Goal: Participate in discussion

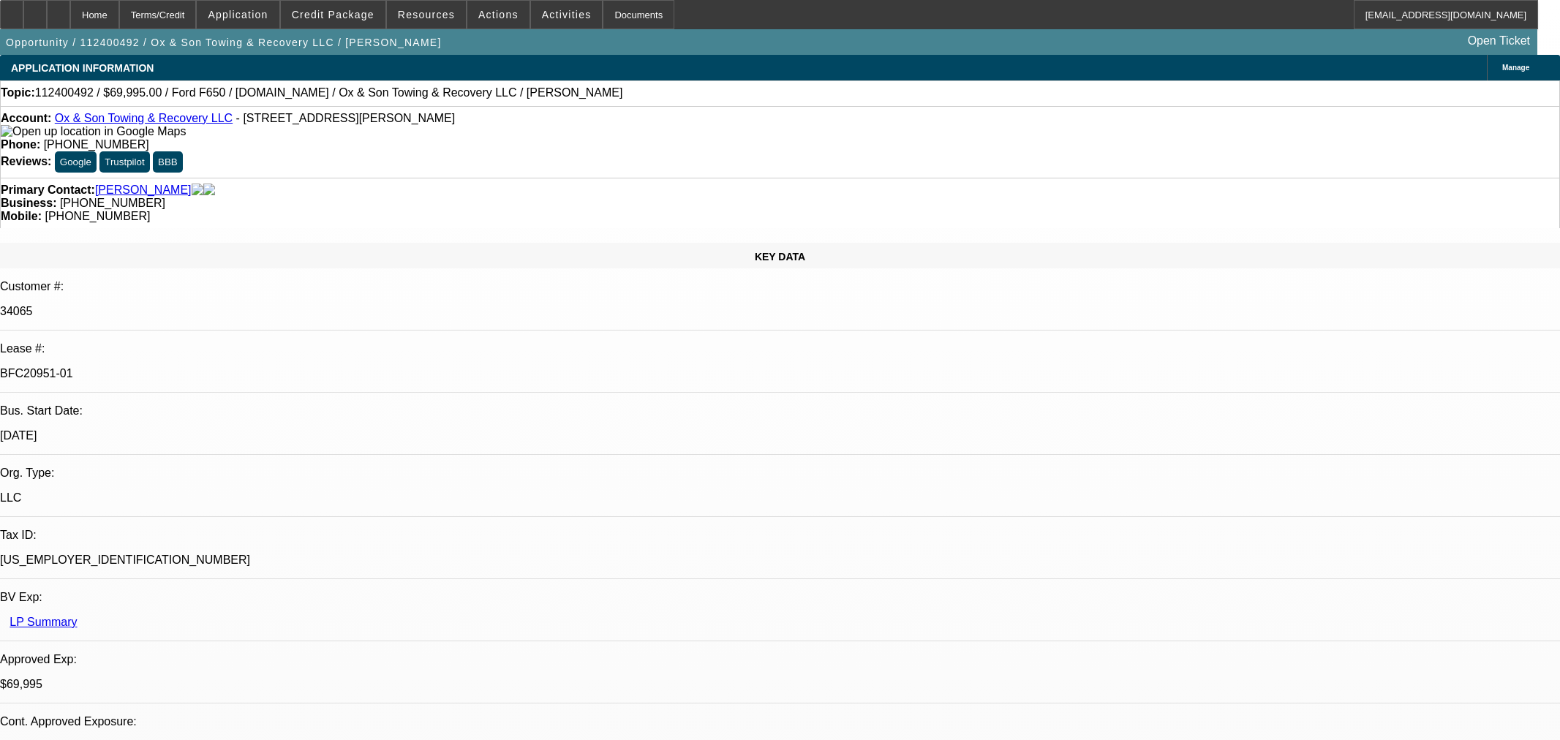
select select "0"
select select "3"
select select "0"
select select "6"
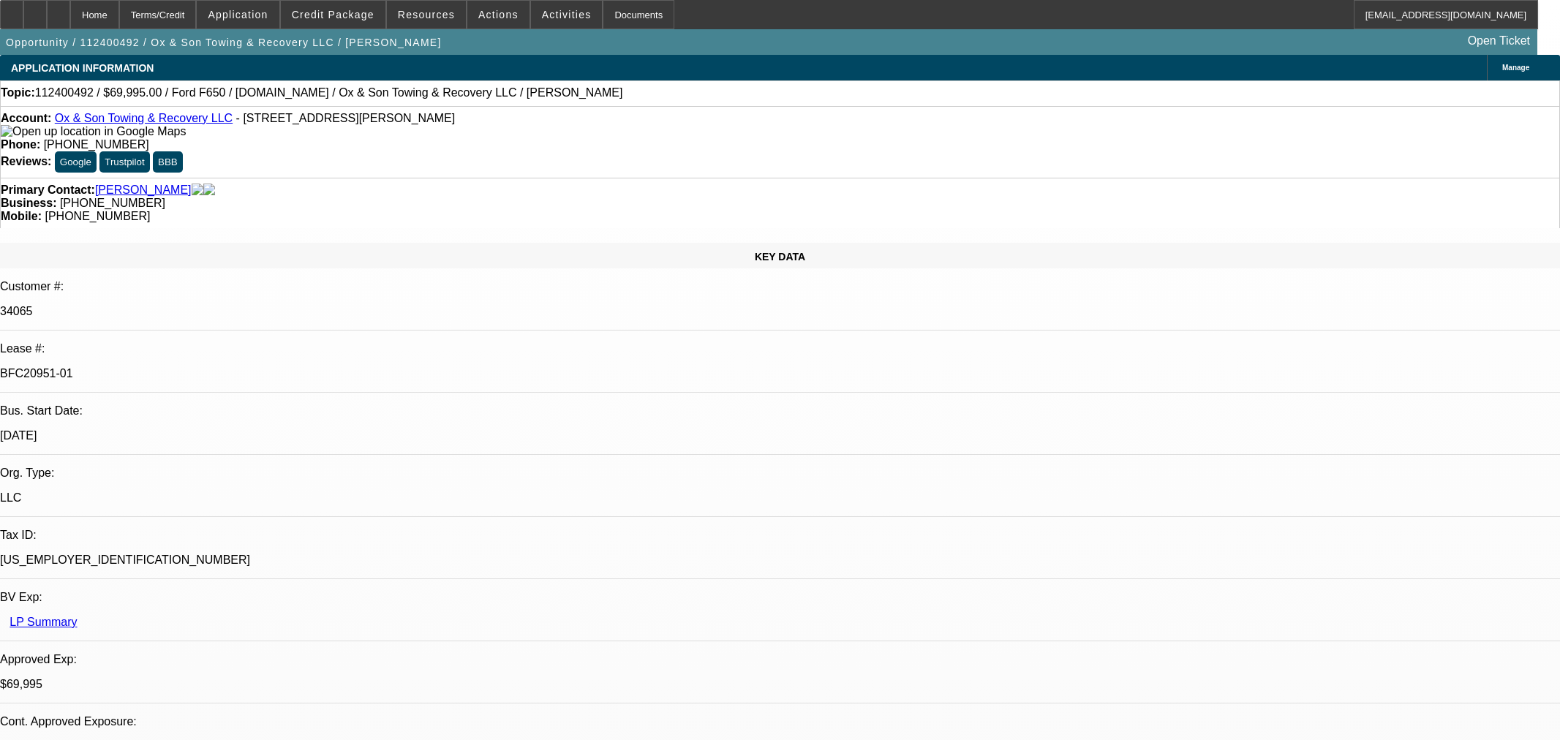
select select "0"
select select "3"
select select "0"
select select "6"
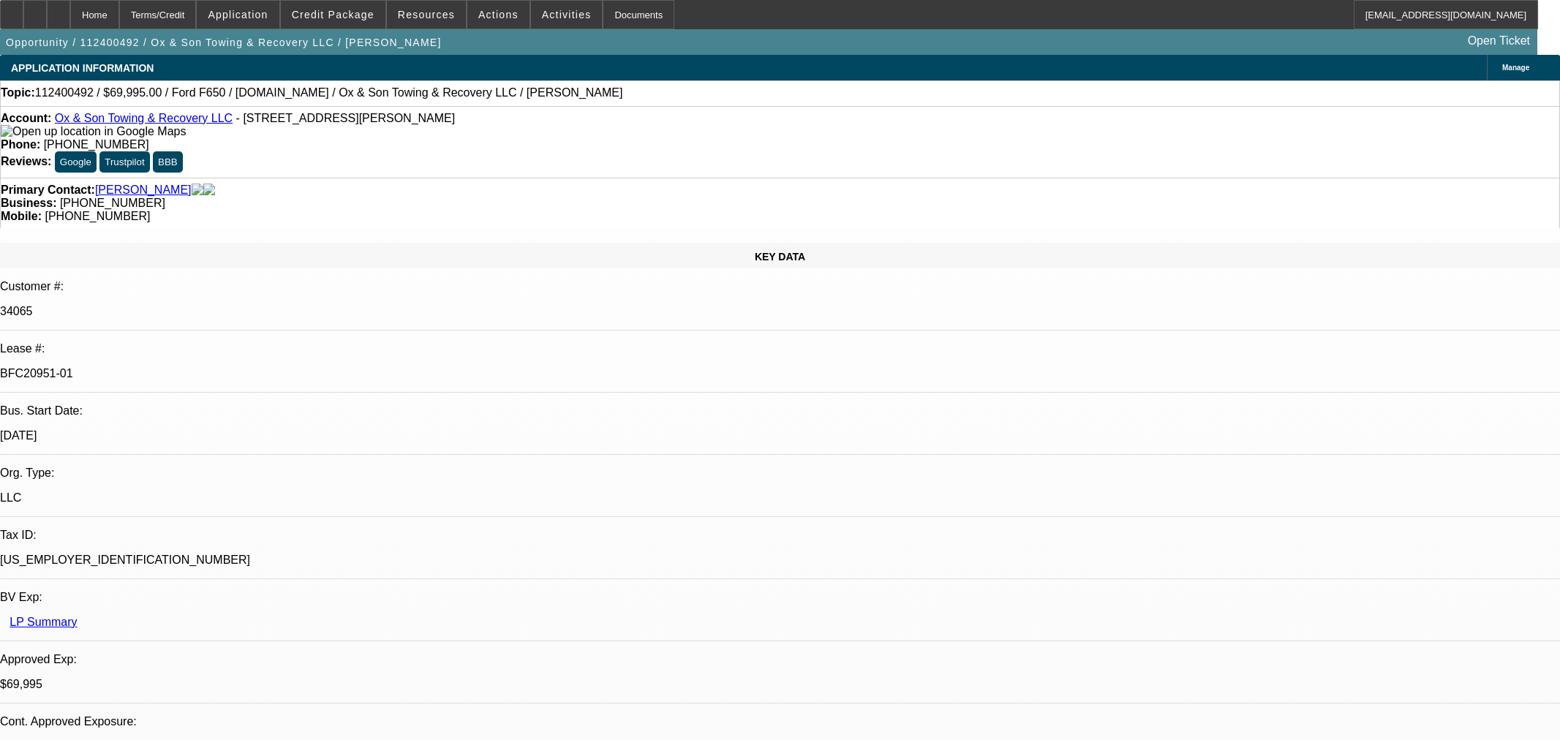
select select "0"
select select "3"
select select "0"
select select "6"
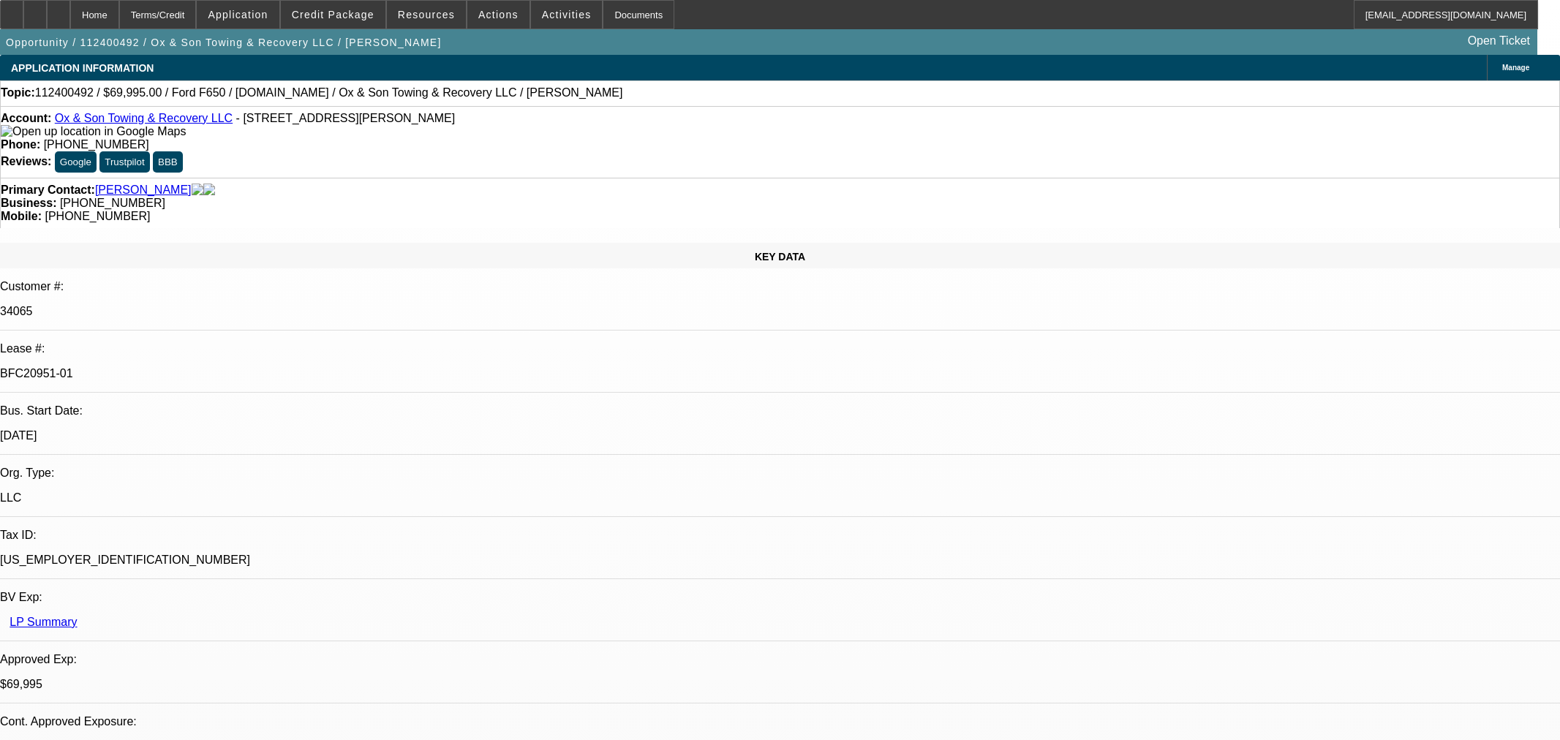
select select "0"
select select "3"
select select "0"
select select "6"
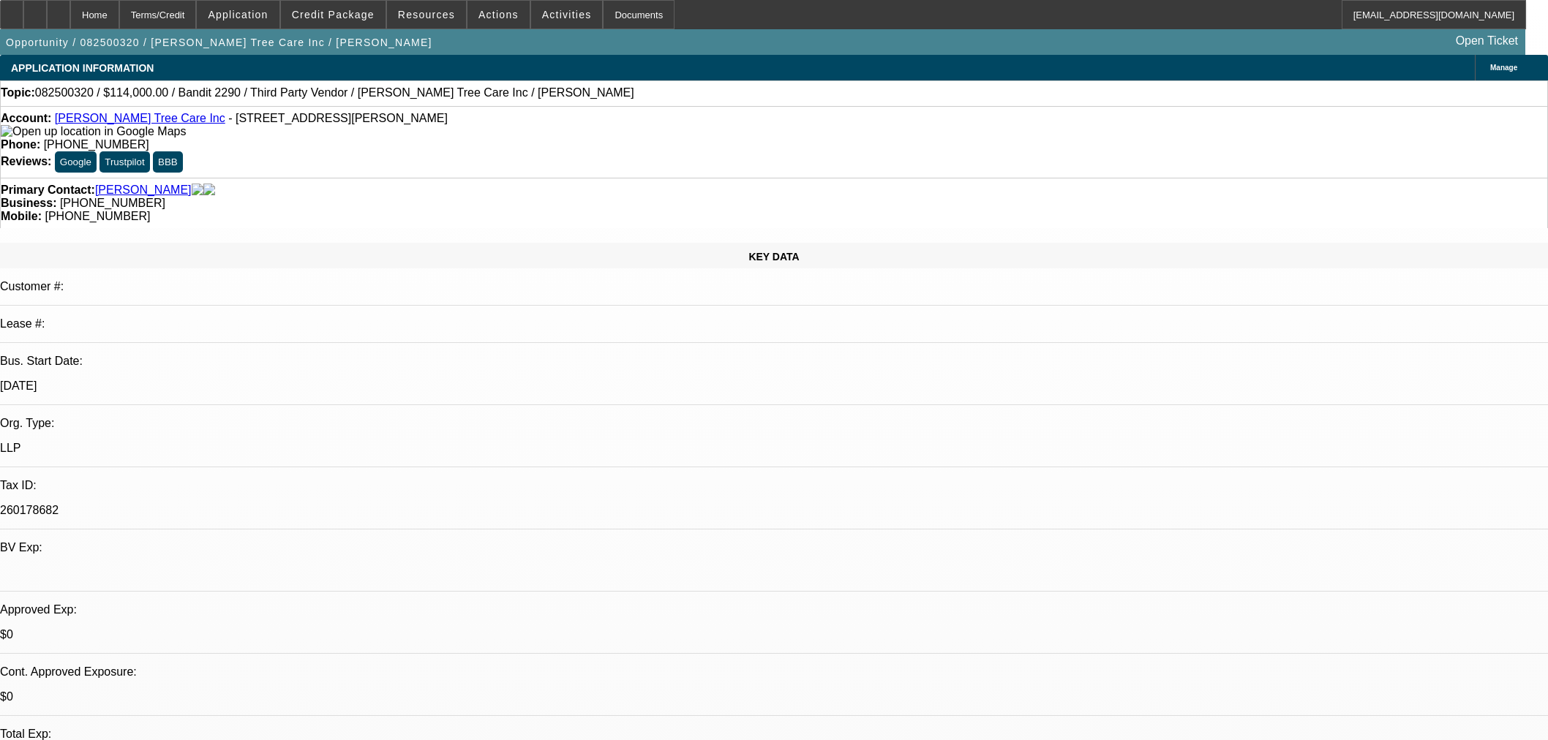
select select "0"
select select "6"
select select "0"
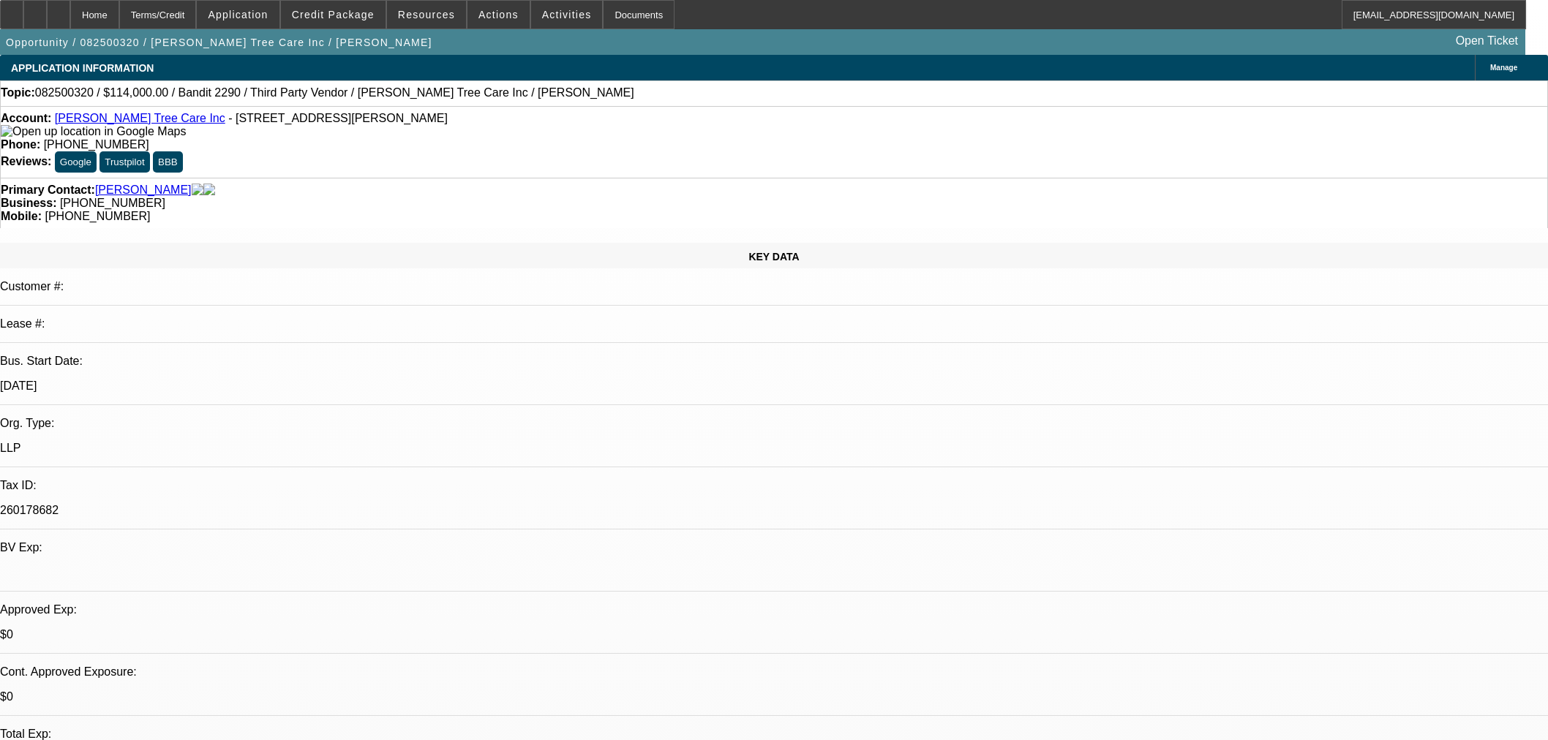
select select "0"
select select "6"
select select "0"
select select "2"
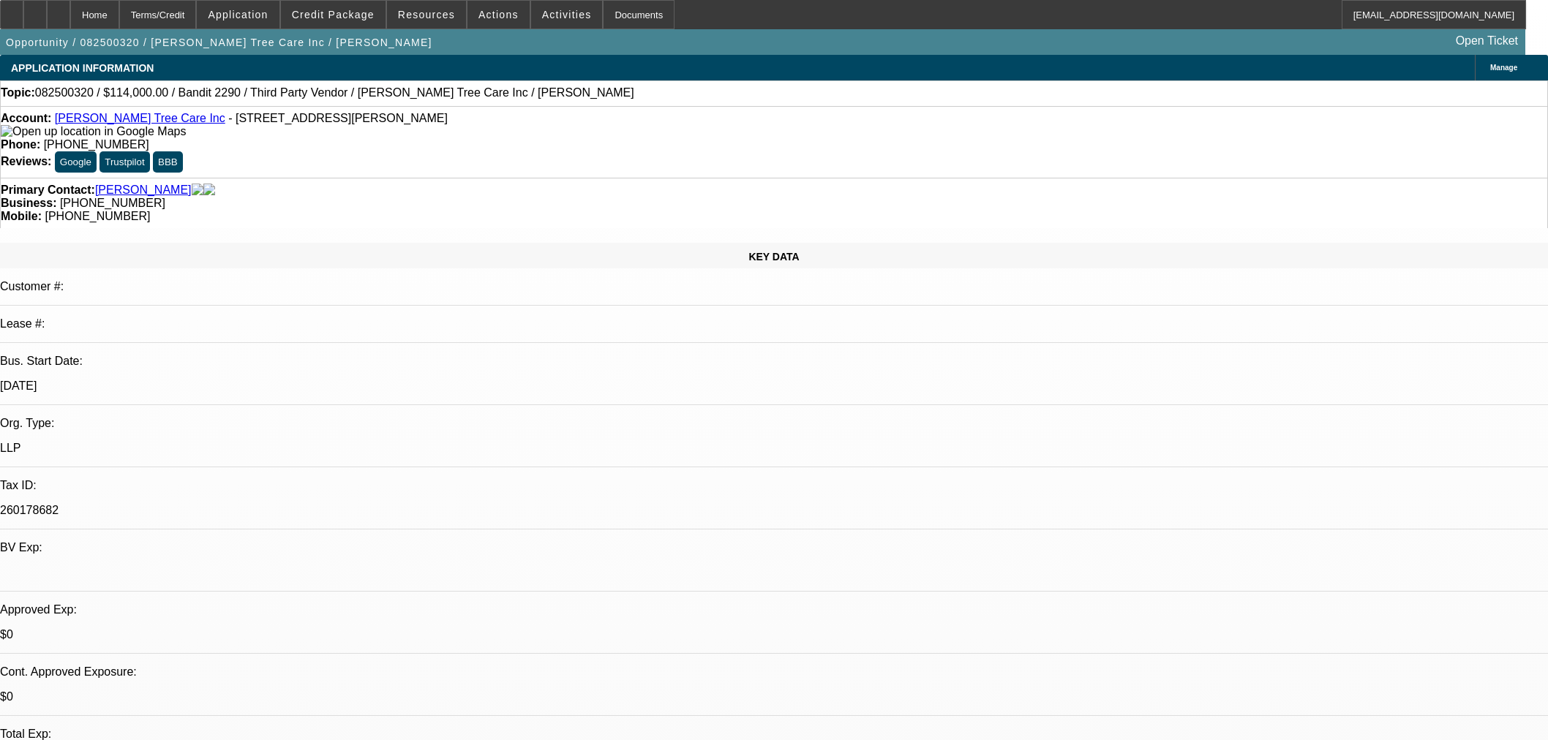
select select "2"
select select "0"
select select "6"
select select "0"
select select "2"
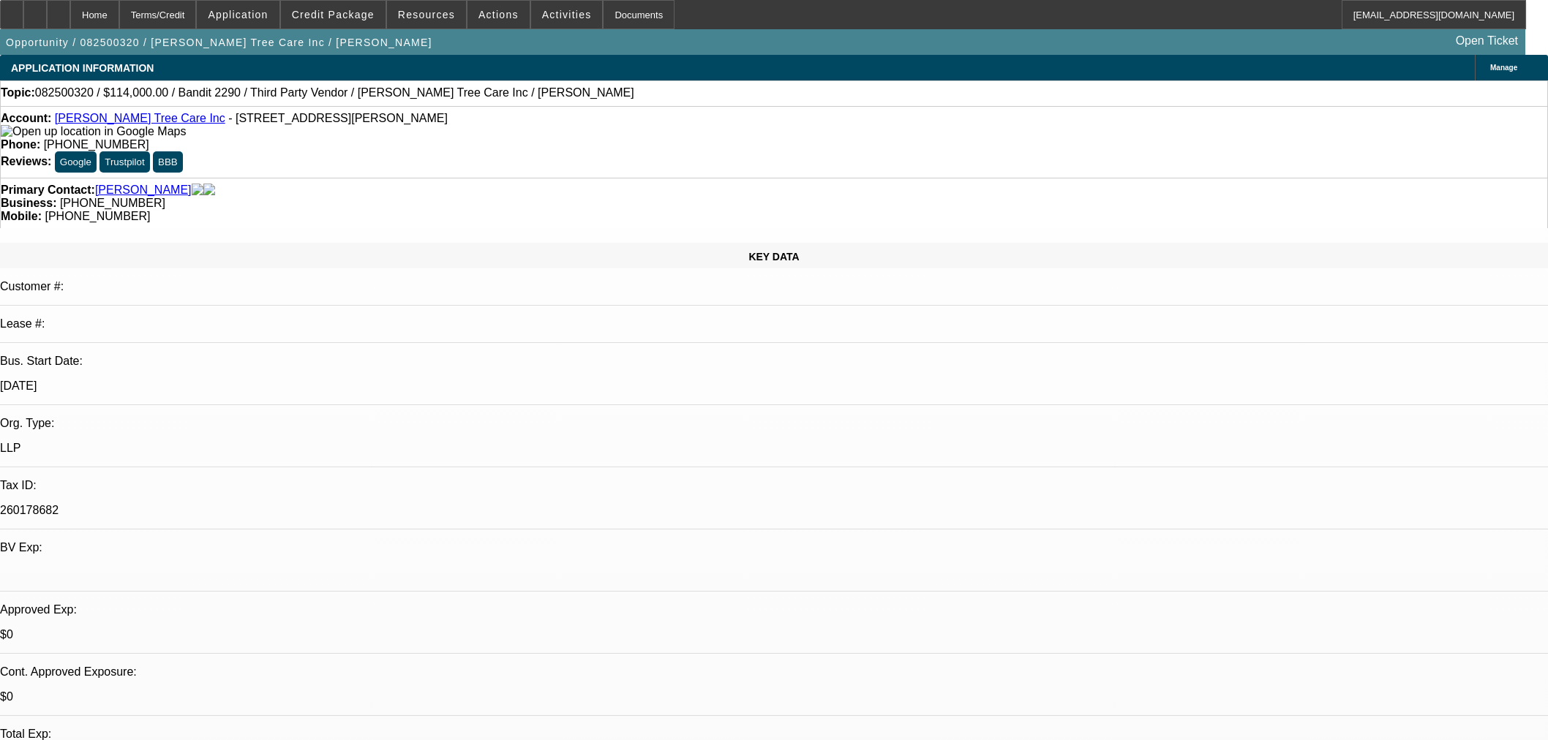
select select "2"
select select "0"
select select "6"
drag, startPoint x: 1185, startPoint y: 60, endPoint x: 1178, endPoint y: 63, distance: 7.9
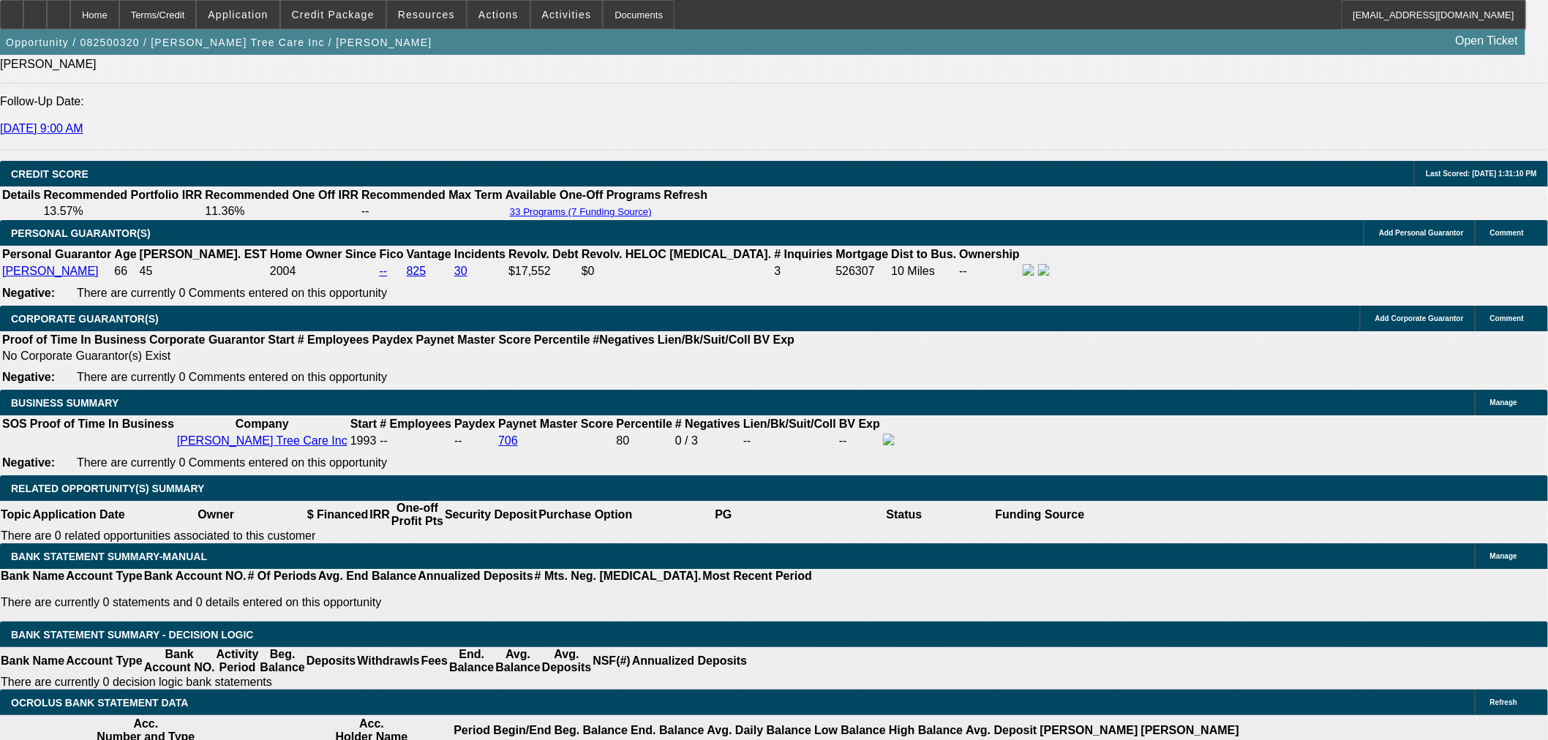
scroll to position [2031, 0]
